Goal: Navigation & Orientation: Find specific page/section

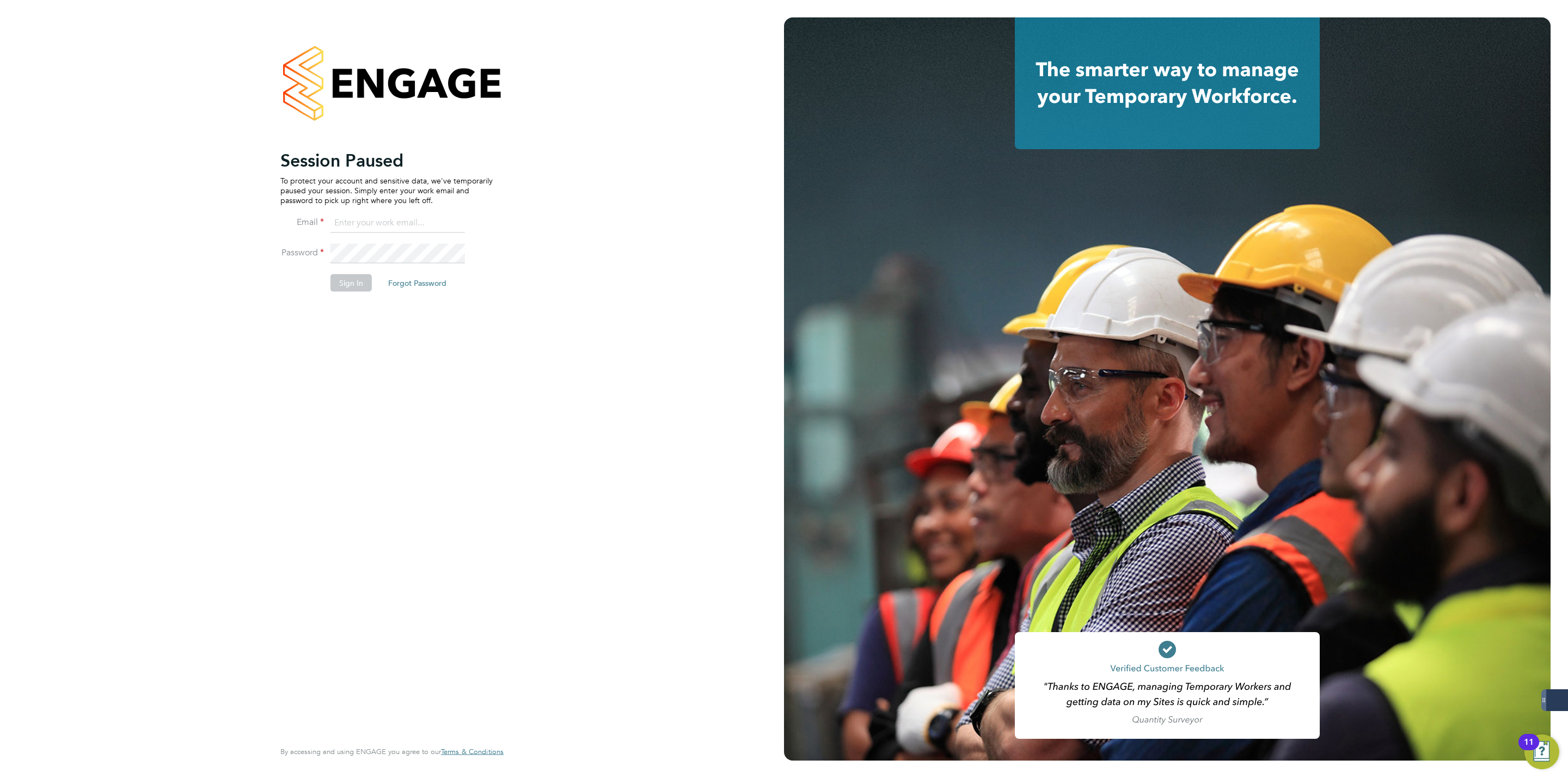
click at [420, 227] on input at bounding box center [397, 223] width 135 height 19
type input "[PERSON_NAME][EMAIL_ADDRESS][DOMAIN_NAME]"
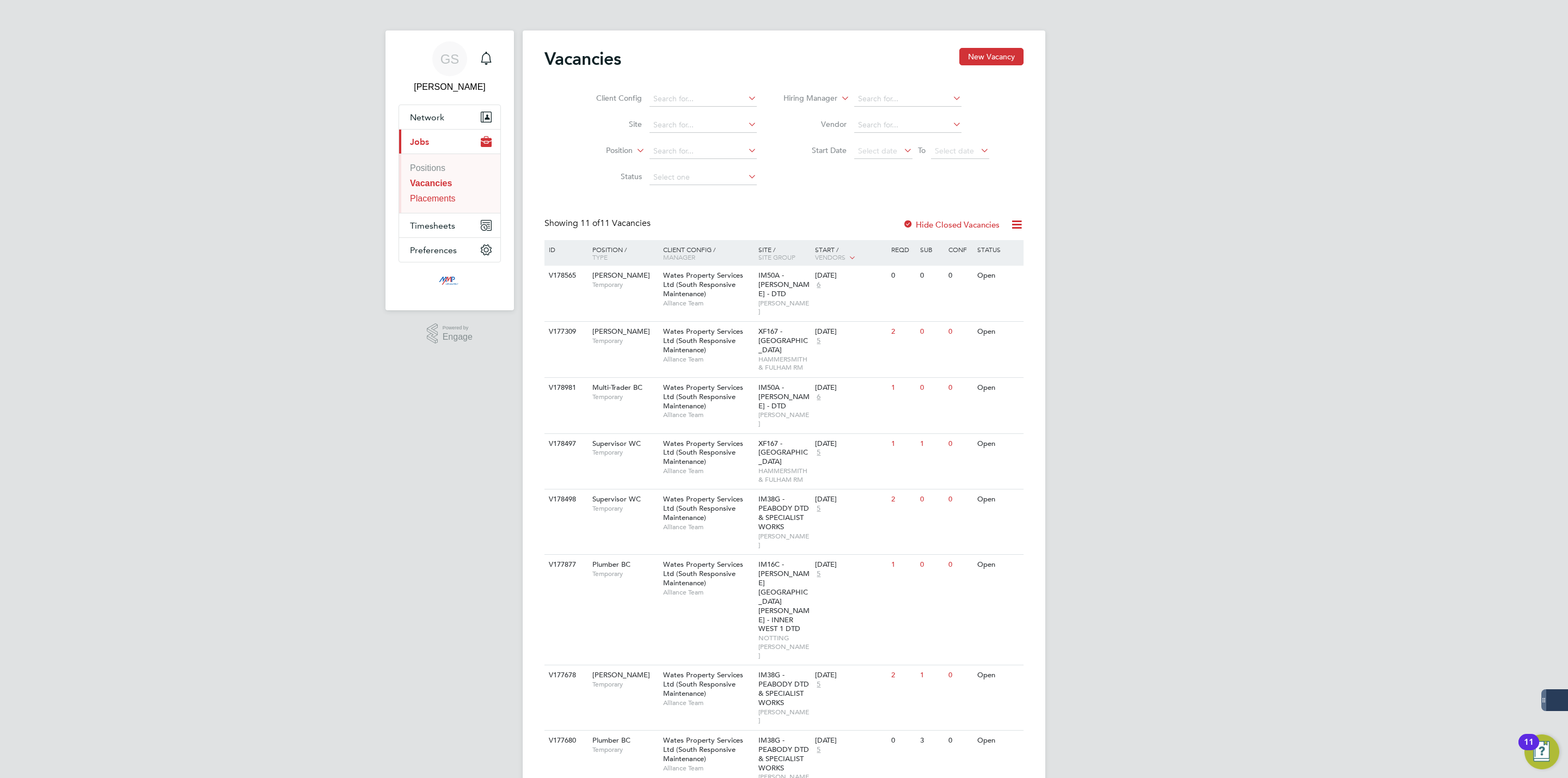
click at [446, 200] on link "Placements" at bounding box center [433, 198] width 46 height 9
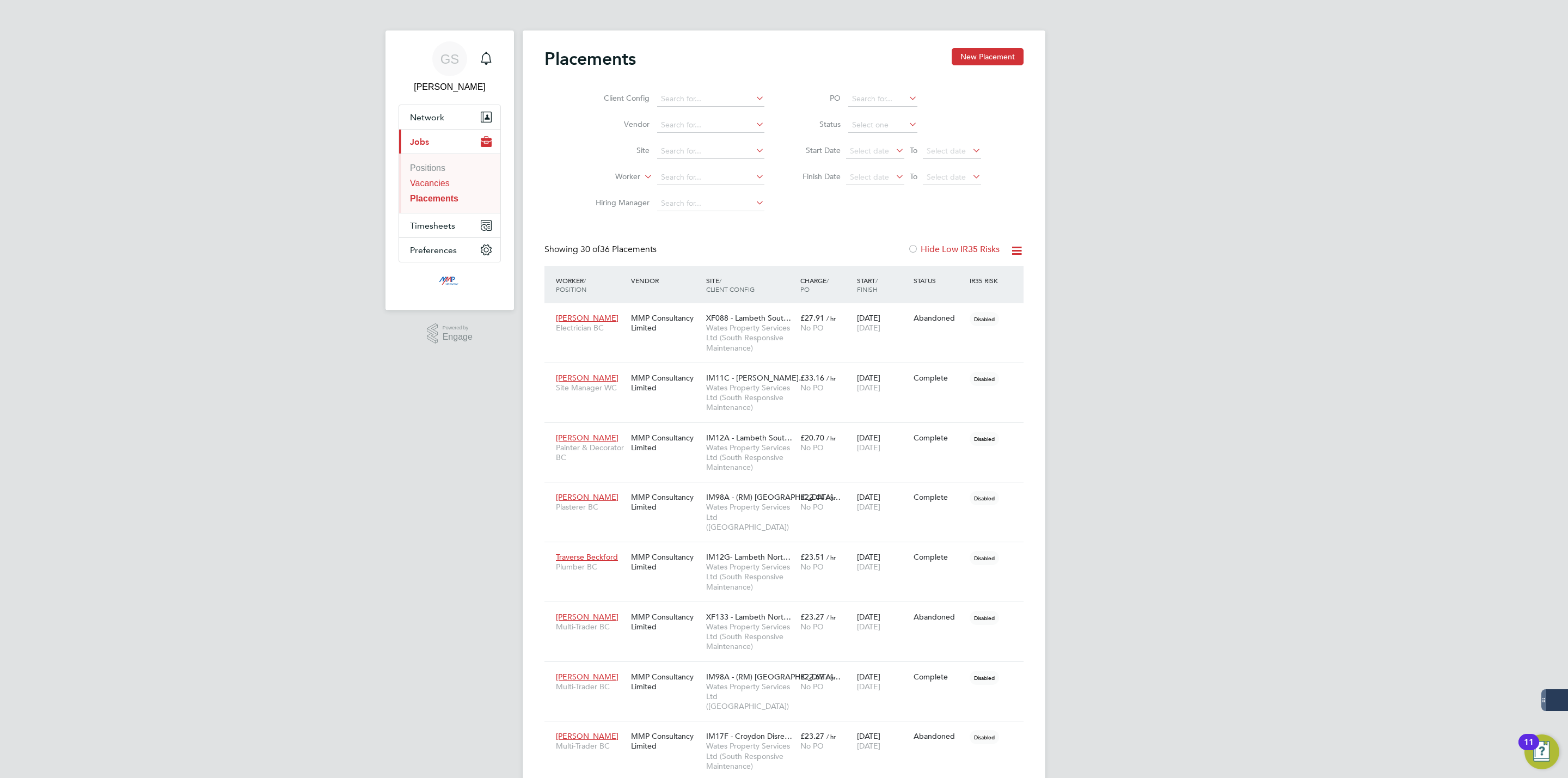
click at [440, 185] on link "Vacancies" at bounding box center [430, 183] width 40 height 9
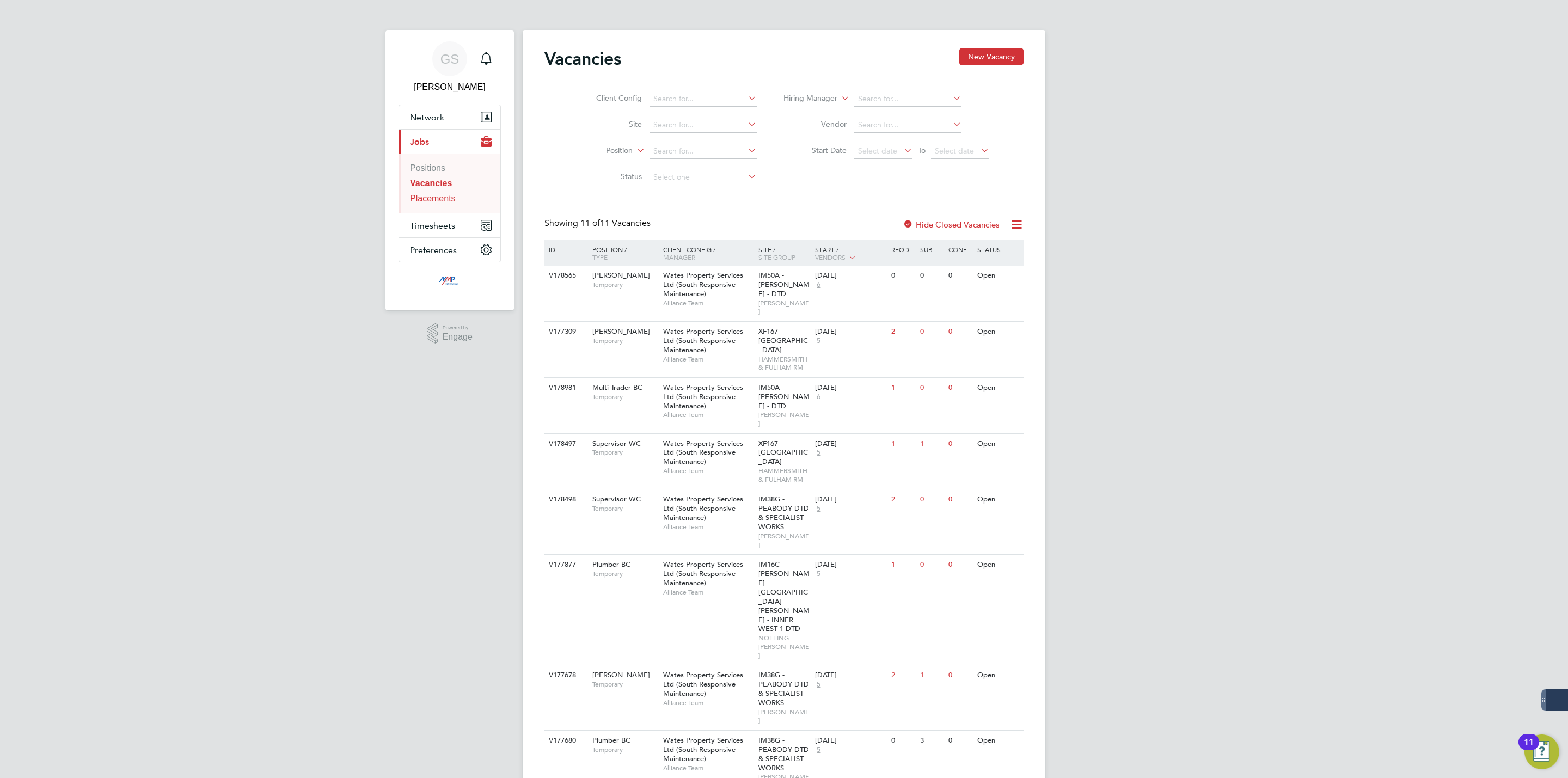
click at [454, 200] on link "Placements" at bounding box center [433, 198] width 46 height 9
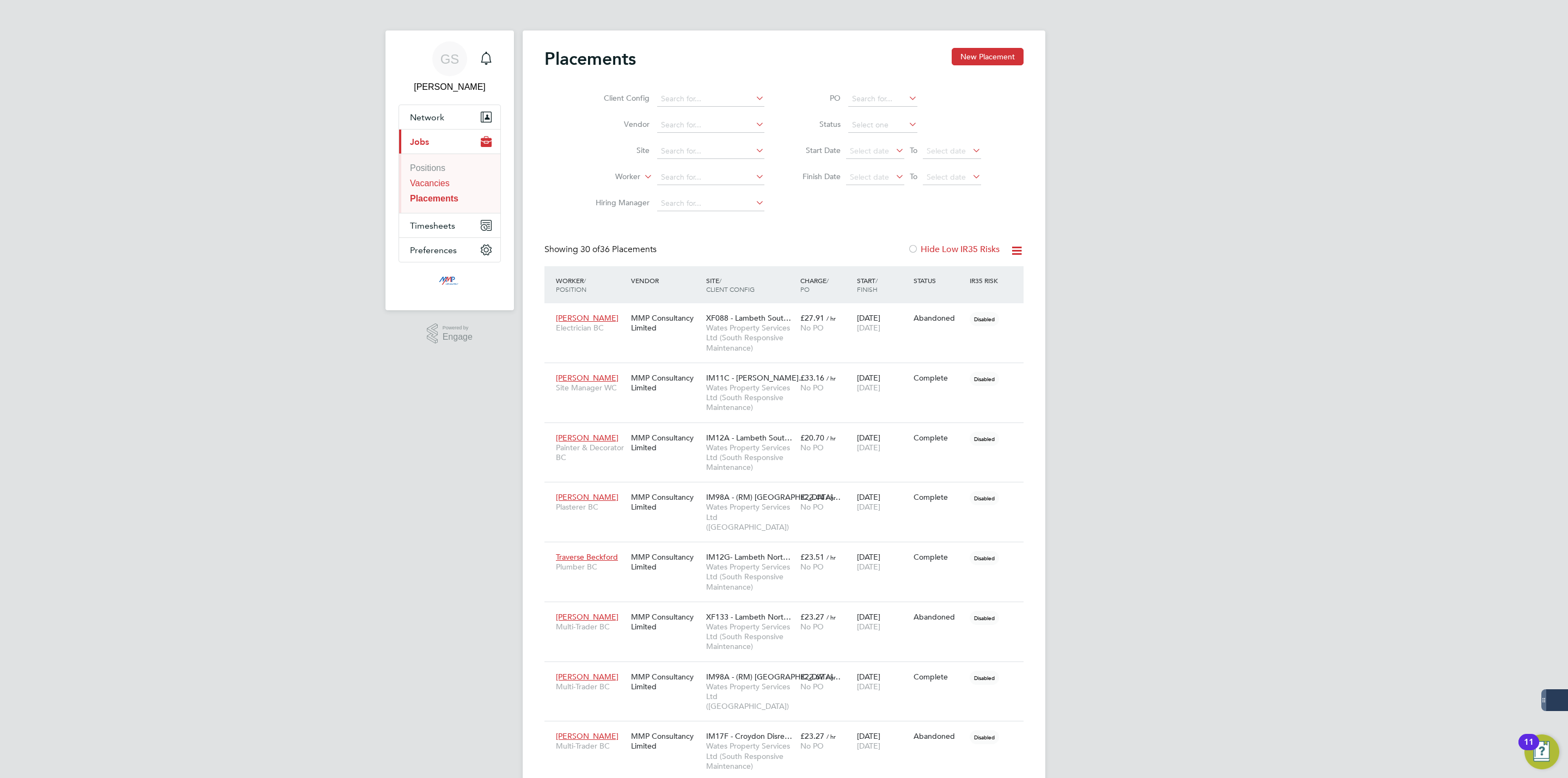
click at [439, 186] on link "Vacancies" at bounding box center [430, 183] width 40 height 9
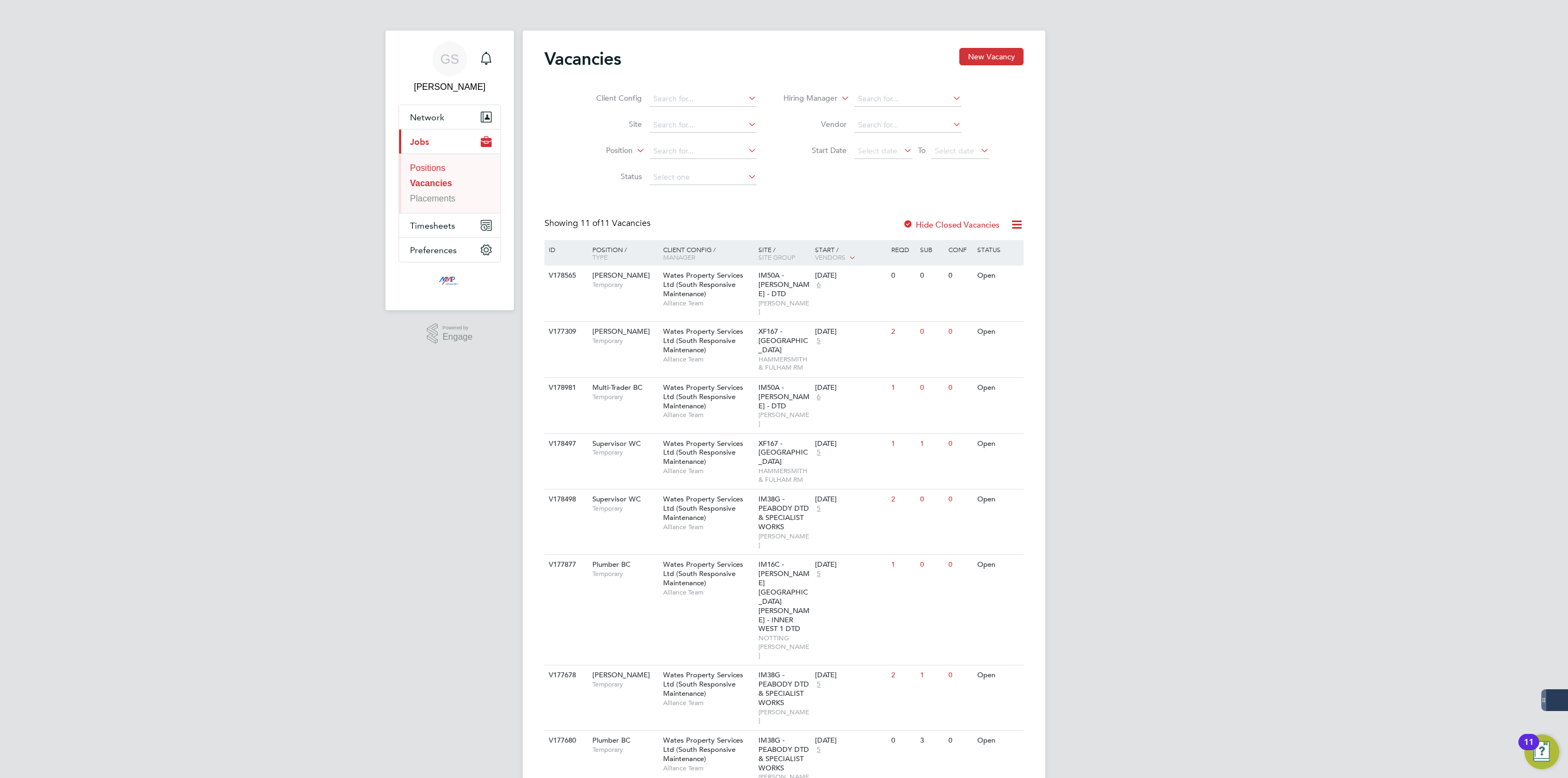
click at [435, 167] on link "Positions" at bounding box center [428, 167] width 35 height 9
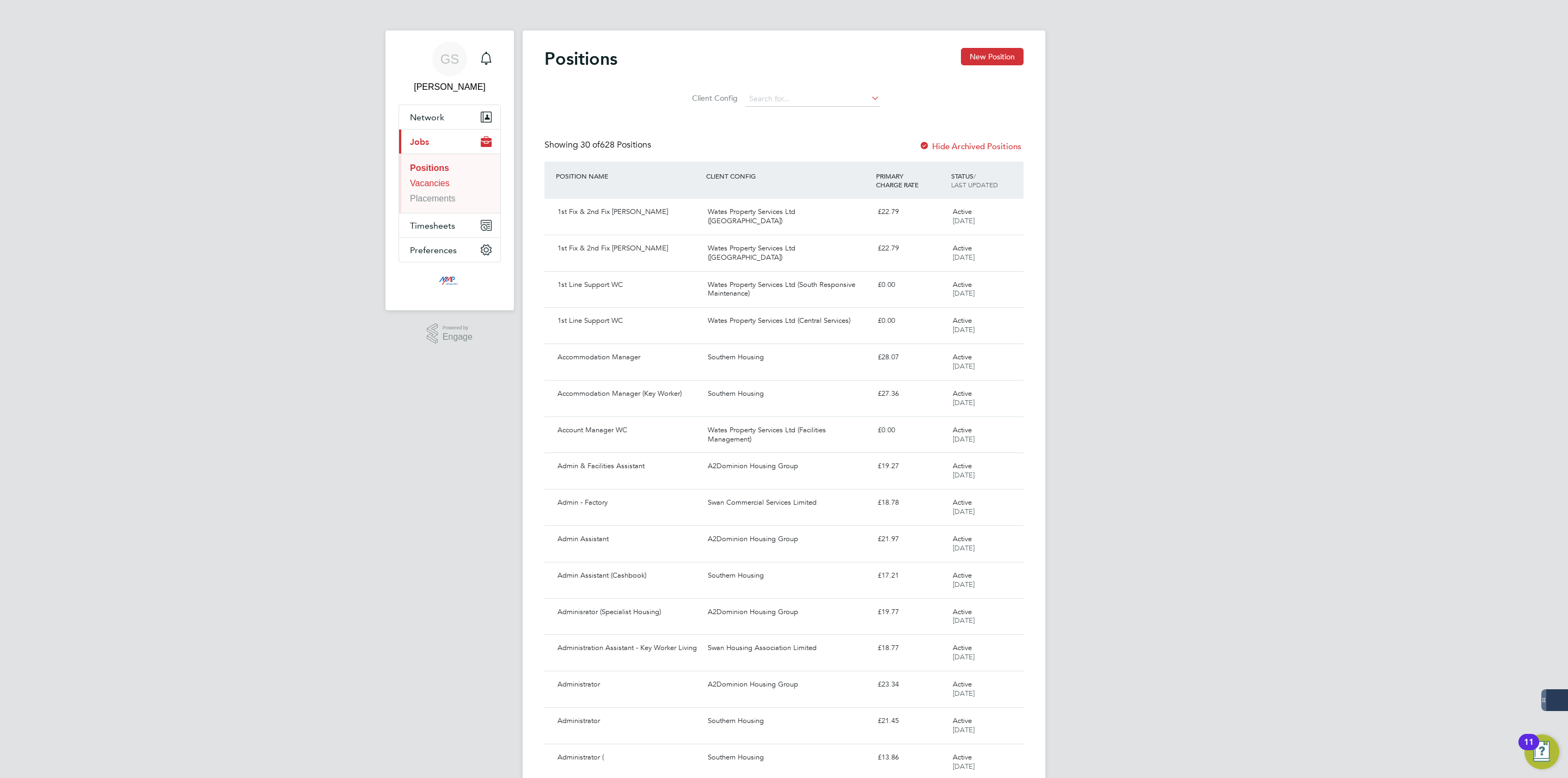
click at [436, 182] on link "Vacancies" at bounding box center [430, 183] width 40 height 9
